Goal: Register for event/course

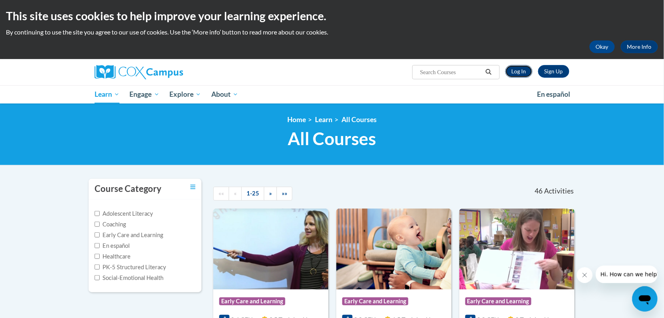
click at [514, 70] on link "Log In" at bounding box center [519, 71] width 27 height 13
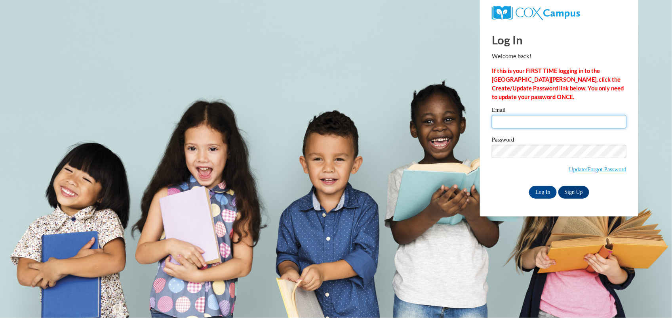
click at [505, 119] on input "Email" at bounding box center [559, 121] width 135 height 13
click at [523, 157] on span "Update/Forgot Password" at bounding box center [559, 161] width 135 height 33
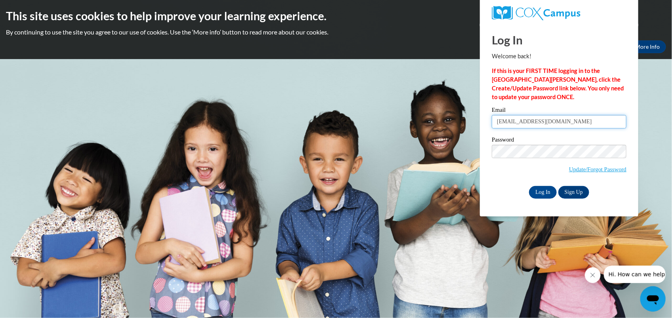
type input "lharden14@ivytech.edu"
click at [550, 193] on input "Log In" at bounding box center [543, 192] width 28 height 13
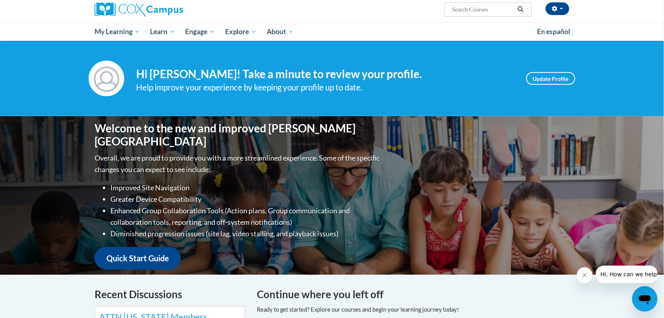
scroll to position [66, 0]
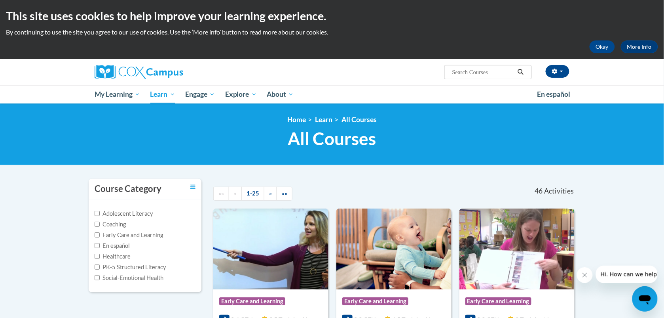
scroll to position [4, 0]
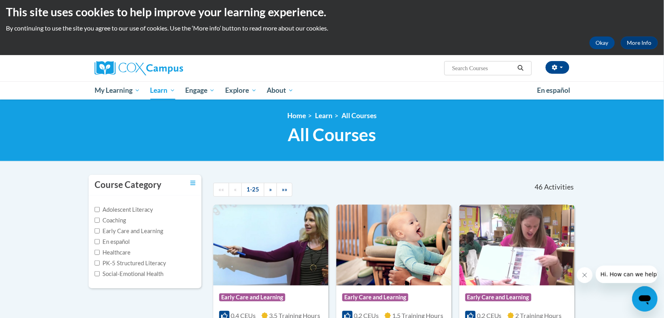
click at [463, 62] on span "Search Search..." at bounding box center [488, 68] width 87 height 14
click at [466, 65] on input "Search..." at bounding box center [483, 68] width 63 height 10
type input "the power language"
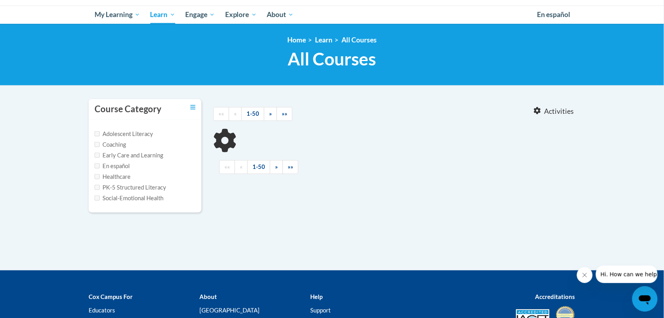
scroll to position [82, 0]
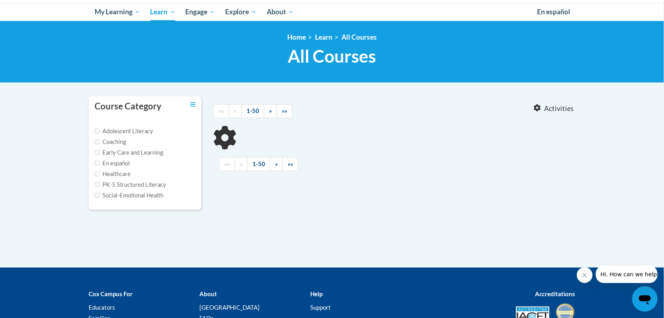
type input "the power language"
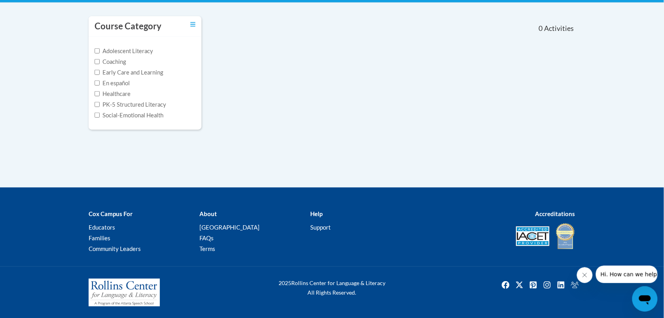
scroll to position [0, 0]
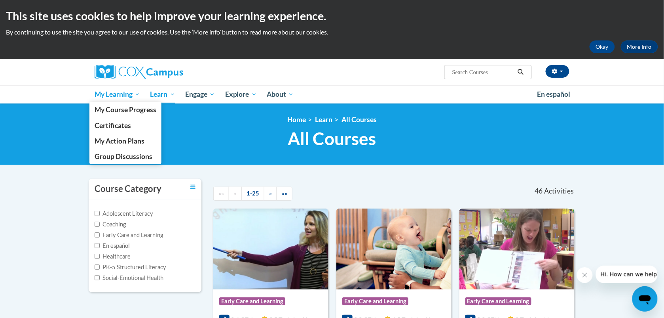
scroll to position [4, 0]
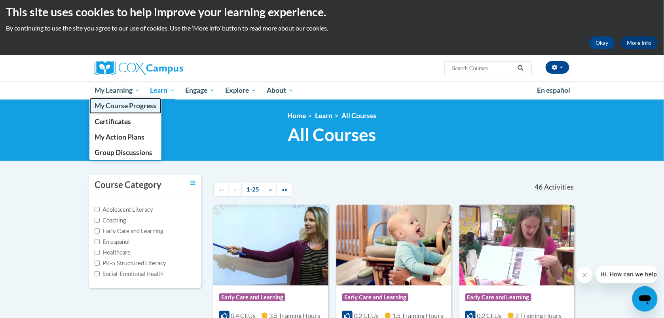
click at [118, 104] on span "My Course Progress" at bounding box center [126, 105] width 62 height 8
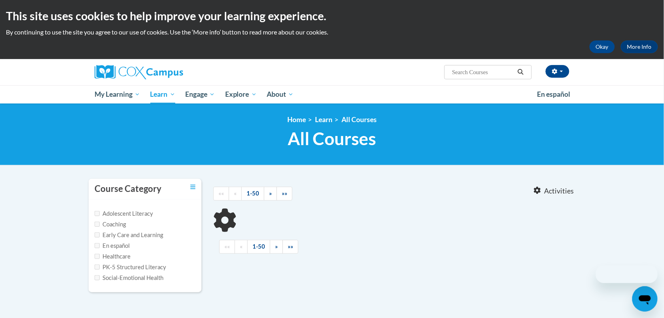
scroll to position [4, 0]
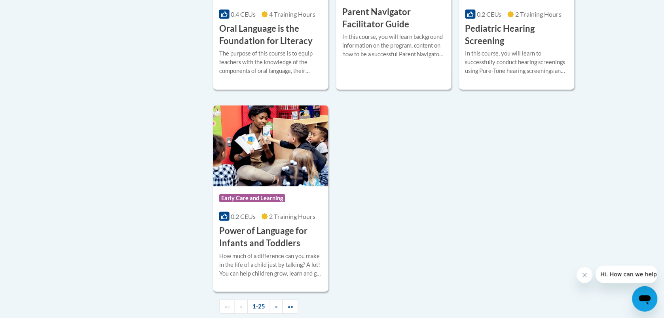
scroll to position [1796, 0]
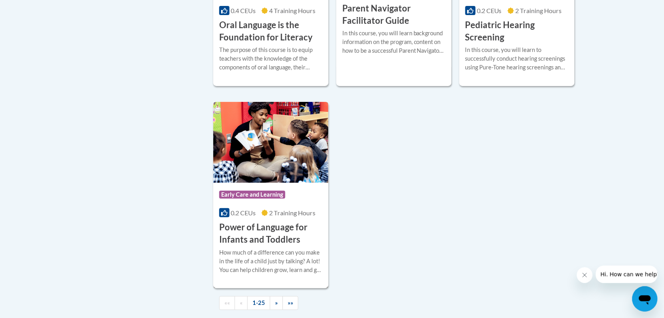
click at [272, 240] on h3 "Power of Language for Infants and Toddlers" at bounding box center [270, 233] width 103 height 25
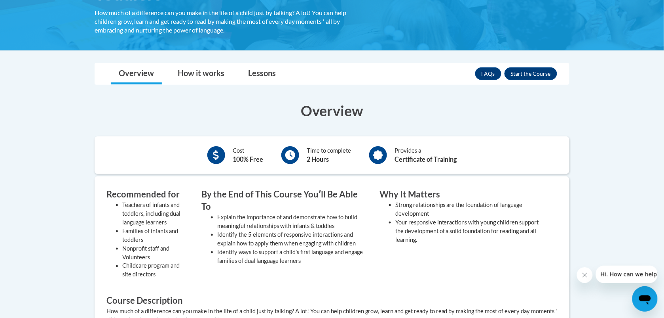
scroll to position [177, 0]
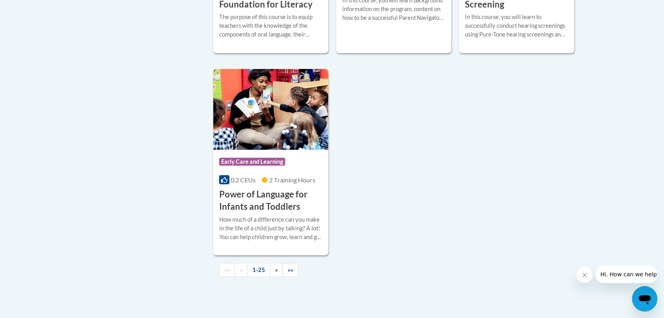
scroll to position [1826, 0]
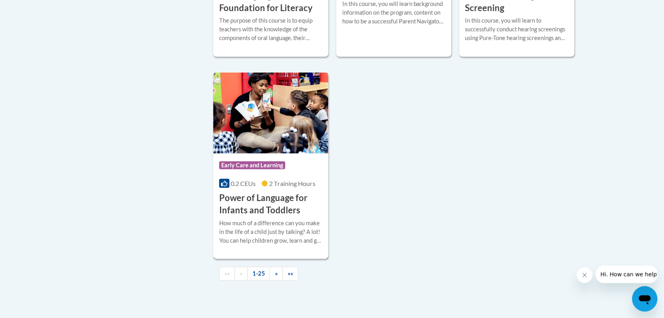
click at [258, 212] on h3 "Power of Language for Infants and Toddlers" at bounding box center [270, 204] width 103 height 25
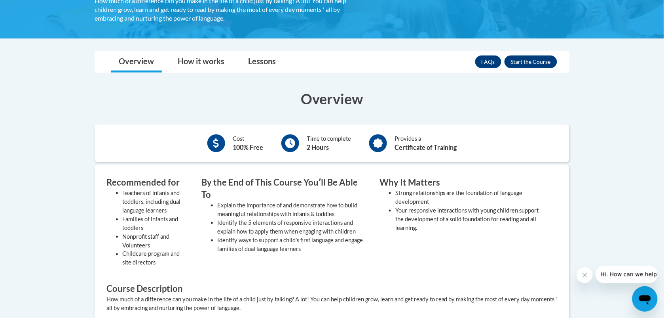
scroll to position [191, 0]
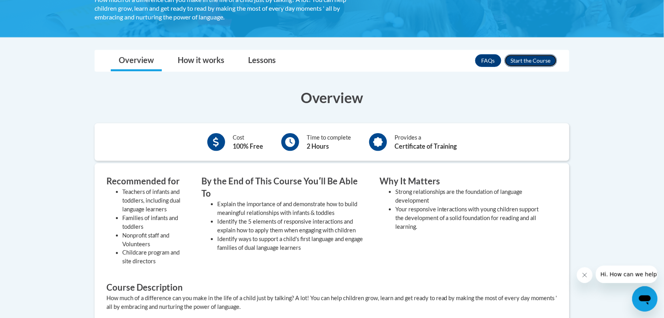
click at [525, 57] on button "Enroll" at bounding box center [531, 60] width 53 height 13
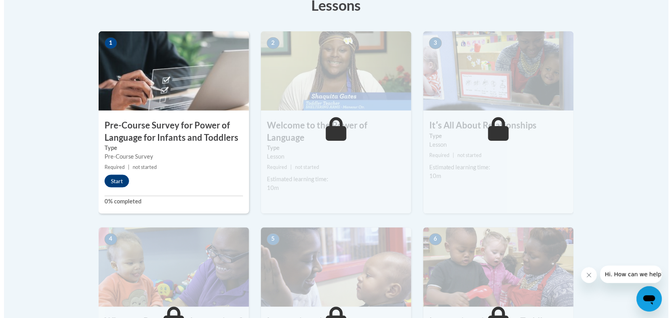
scroll to position [238, 0]
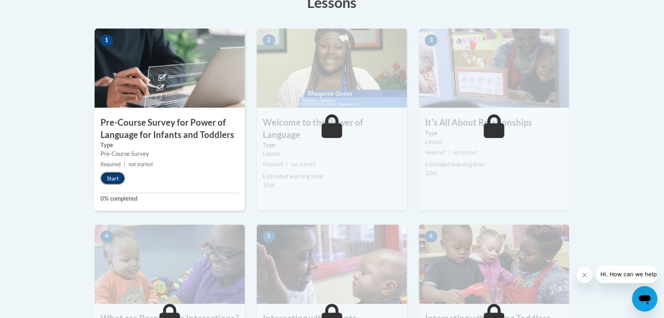
click at [114, 178] on button "Start" at bounding box center [113, 178] width 25 height 13
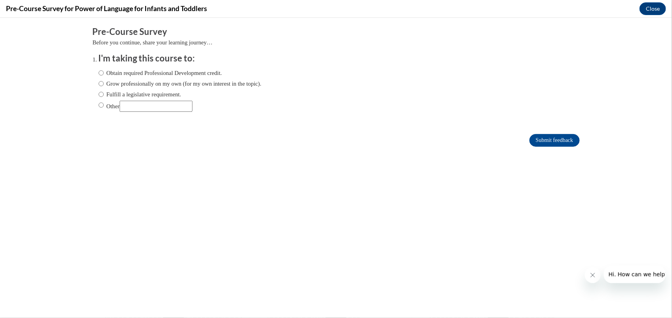
scroll to position [0, 0]
click at [99, 82] on input "Grow professionally on my own (for my own interest in the topic)." at bounding box center [101, 83] width 5 height 9
radio input "true"
click at [534, 141] on input "Submit feedback" at bounding box center [554, 139] width 50 height 13
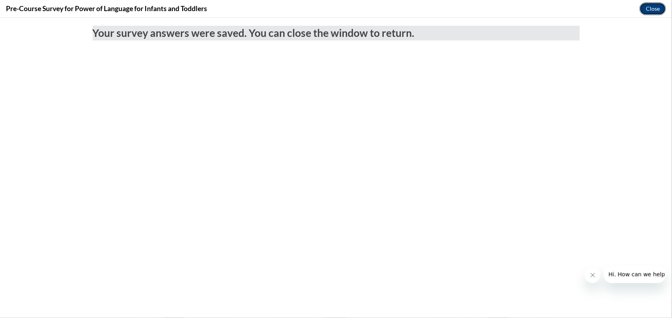
click at [650, 7] on button "Close" at bounding box center [652, 8] width 27 height 13
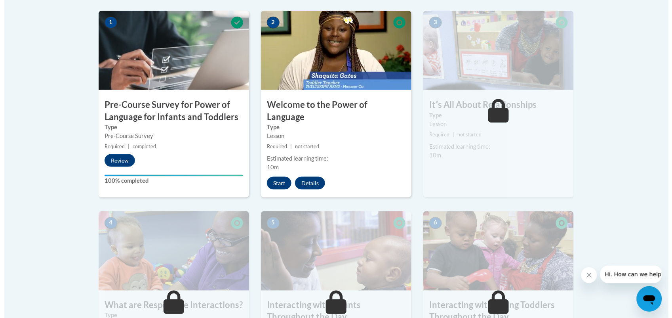
scroll to position [257, 0]
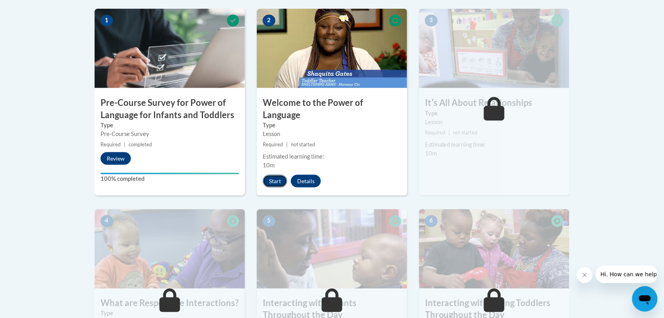
click at [280, 175] on button "Start" at bounding box center [275, 181] width 25 height 13
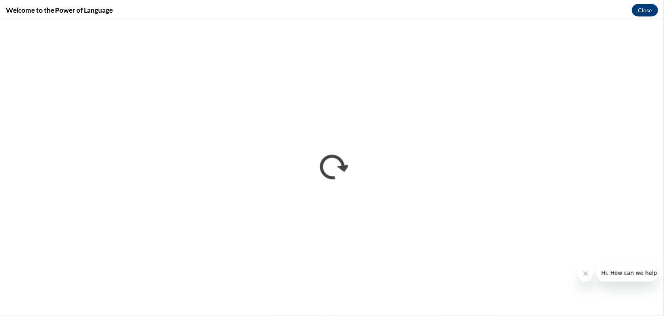
scroll to position [0, 0]
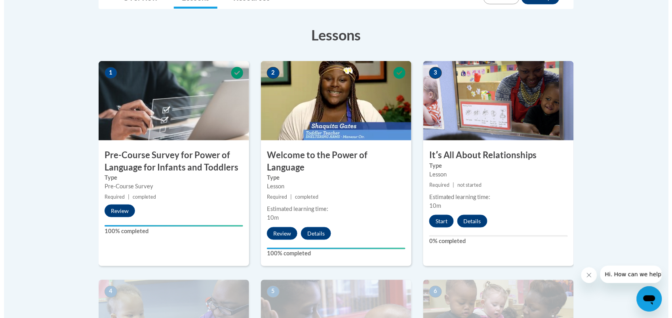
scroll to position [199, 0]
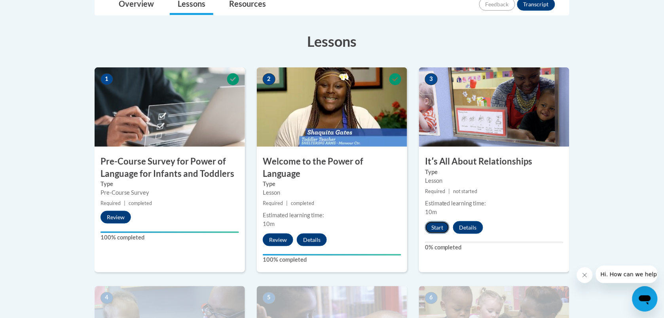
click at [441, 226] on button "Start" at bounding box center [437, 227] width 25 height 13
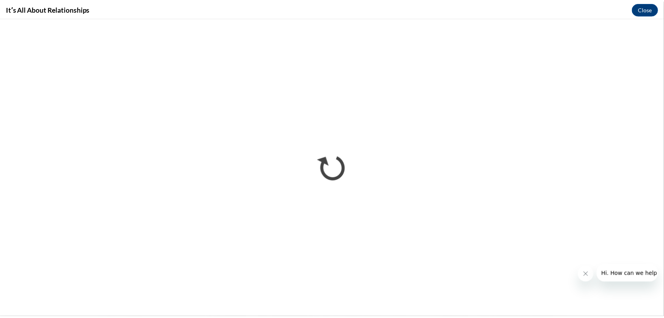
scroll to position [0, 0]
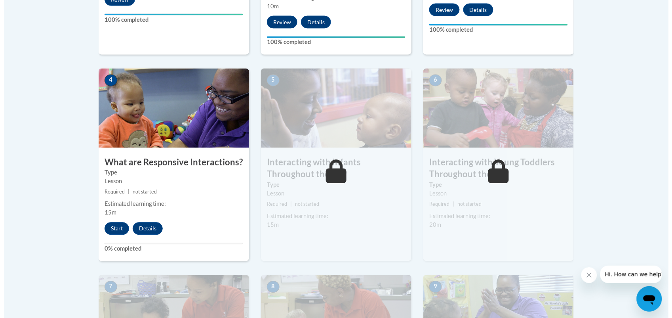
scroll to position [418, 0]
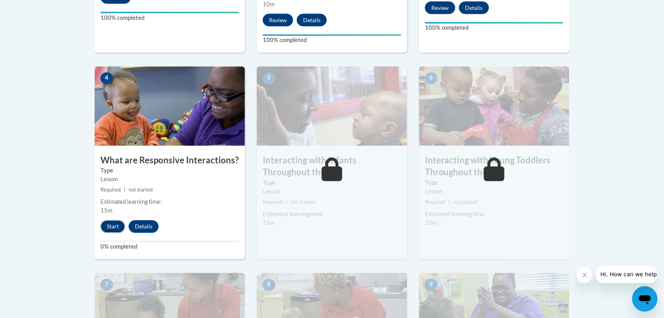
click at [121, 220] on button "Start" at bounding box center [113, 226] width 25 height 13
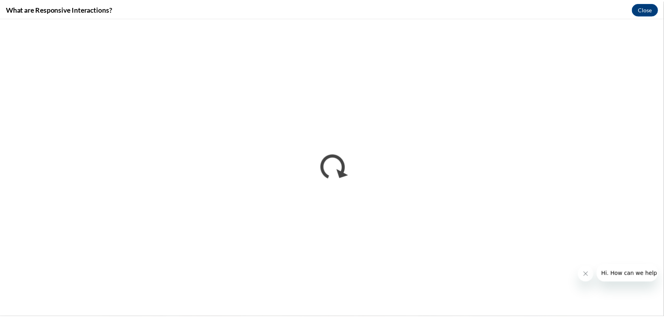
scroll to position [0, 0]
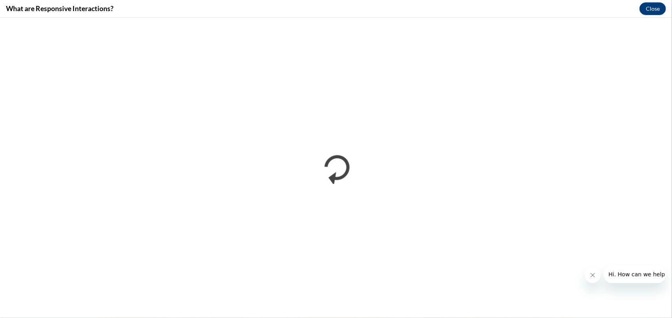
click at [591, 279] on button "Close message from company" at bounding box center [592, 274] width 16 height 16
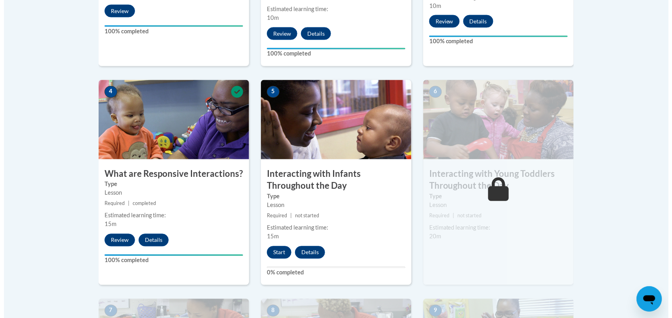
scroll to position [388, 0]
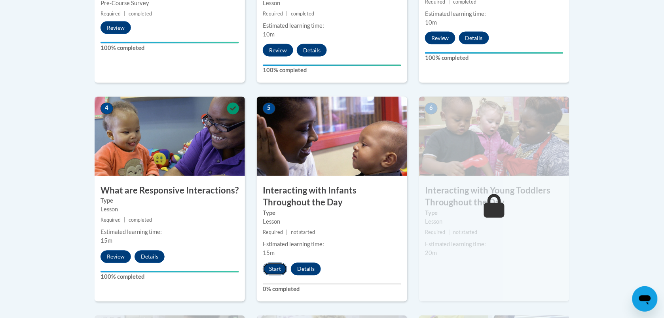
click at [273, 262] on button "Start" at bounding box center [275, 268] width 25 height 13
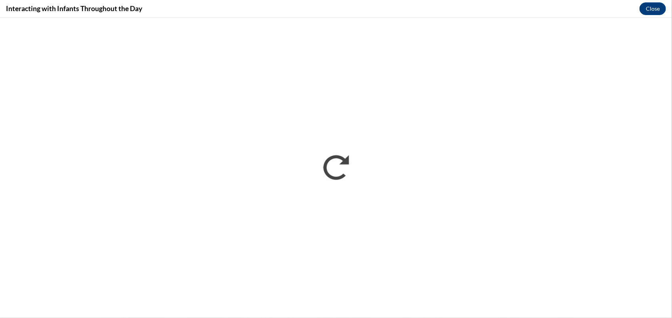
scroll to position [0, 0]
